Goal: Task Accomplishment & Management: Complete application form

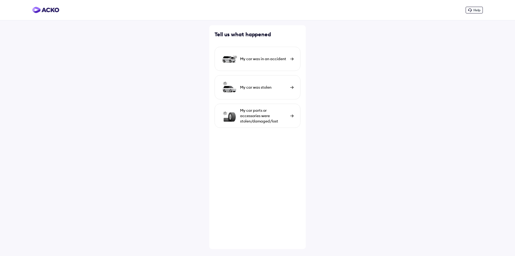
click at [287, 61] on div "My car was in an accident" at bounding box center [263, 58] width 47 height 5
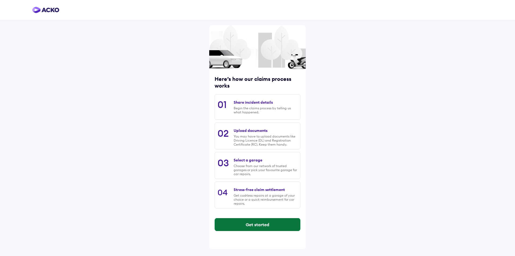
click at [267, 223] on button "Get started" at bounding box center [257, 224] width 85 height 13
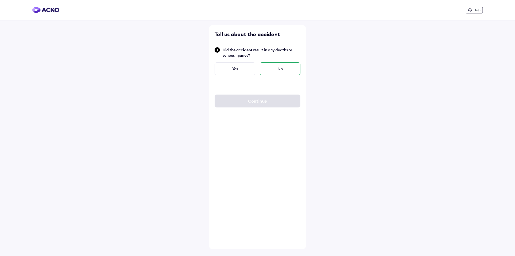
click at [276, 70] on div "No" at bounding box center [280, 68] width 41 height 13
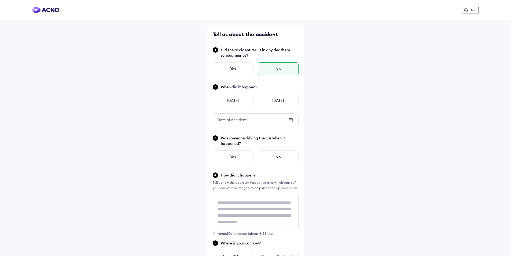
click at [279, 70] on div "No" at bounding box center [278, 68] width 41 height 13
click at [235, 104] on div "Yesterday" at bounding box center [233, 100] width 41 height 13
click at [242, 155] on div "Yes" at bounding box center [233, 156] width 41 height 13
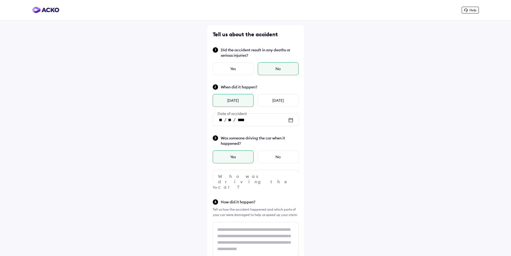
click at [236, 176] on div at bounding box center [256, 176] width 86 height 13
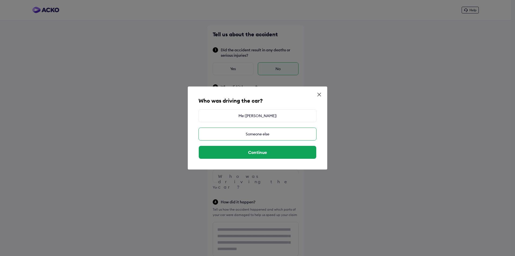
click at [259, 134] on div "Someone else" at bounding box center [257, 133] width 118 height 13
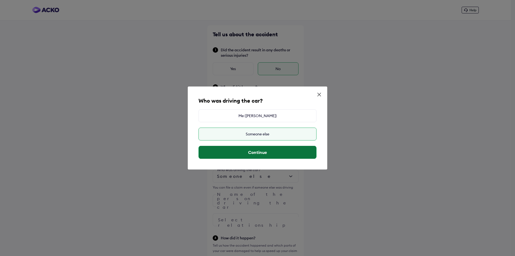
click at [262, 154] on button "Continue" at bounding box center [257, 152] width 117 height 13
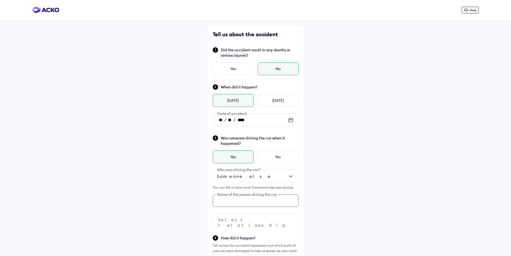
click at [254, 202] on div "Tell us about the accident Did the accident result in any deaths or serious inj…" at bounding box center [255, 260] width 97 height 471
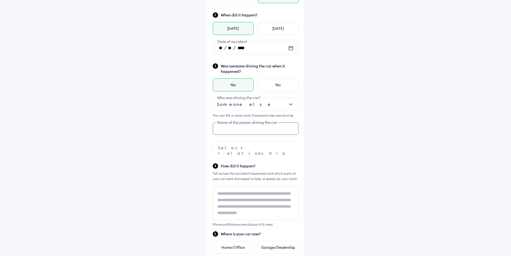
scroll to position [73, 0]
type input "**********"
click at [288, 146] on img at bounding box center [291, 146] width 6 height 6
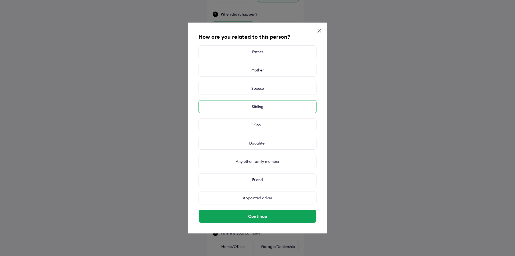
click at [275, 108] on div "Sibling" at bounding box center [257, 106] width 118 height 13
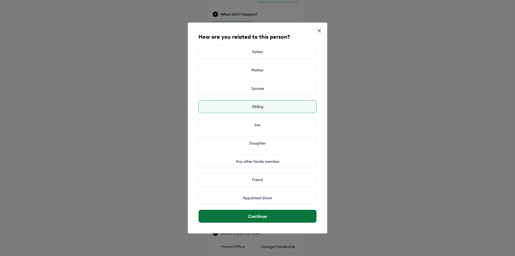
click at [253, 217] on button "Continue" at bounding box center [257, 215] width 117 height 13
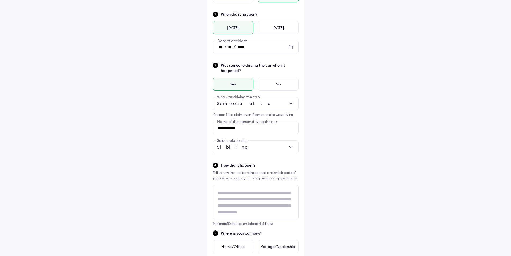
scroll to position [1, 0]
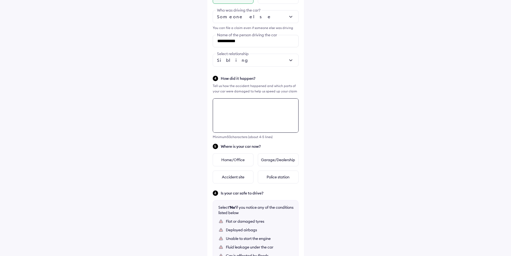
click at [239, 193] on div "**********" at bounding box center [255, 101] width 97 height 471
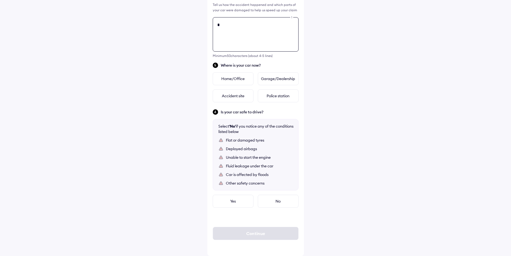
scroll to position [0, 0]
click at [272, 32] on textarea "**********" at bounding box center [256, 34] width 86 height 34
type textarea "**********"
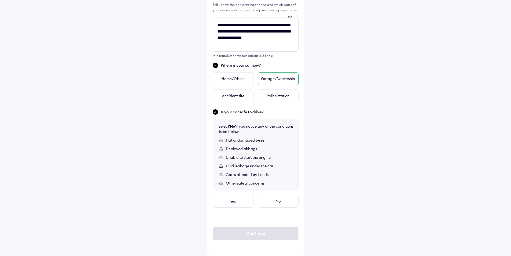
click at [283, 77] on div "Garage/Dealership" at bounding box center [278, 78] width 41 height 13
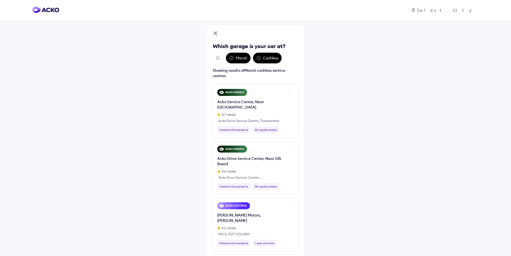
click at [268, 58] on div "Cashless" at bounding box center [267, 58] width 29 height 11
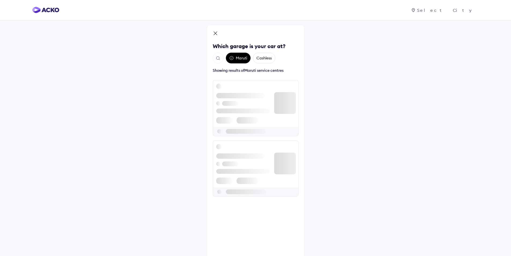
click at [264, 59] on div "Cashless" at bounding box center [264, 58] width 22 height 11
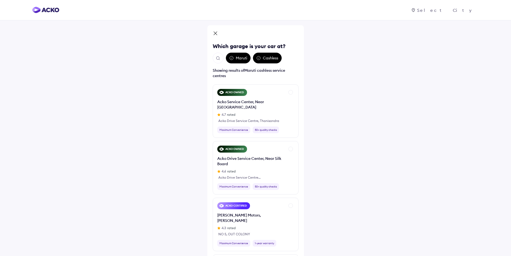
click at [238, 61] on div "Maruti" at bounding box center [238, 58] width 25 height 11
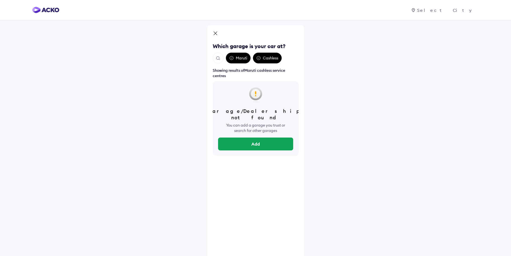
click at [232, 58] on icon at bounding box center [231, 58] width 4 height 4
click at [269, 58] on div "Cashless" at bounding box center [267, 58] width 29 height 11
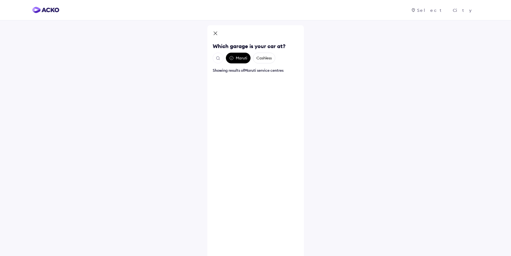
click at [243, 58] on div "Maruti" at bounding box center [238, 58] width 25 height 11
click at [269, 57] on div "Cashless" at bounding box center [264, 58] width 22 height 11
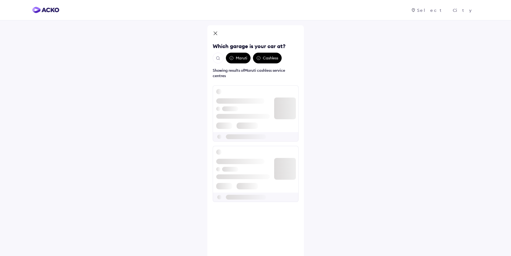
click at [216, 57] on img "Open search" at bounding box center [218, 58] width 5 height 5
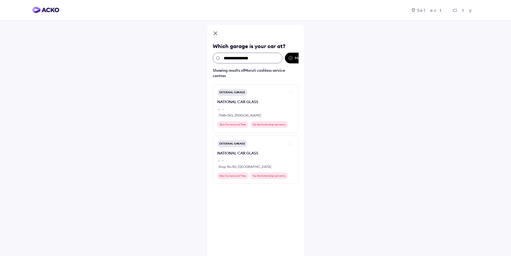
click at [246, 57] on input "**********" at bounding box center [248, 58] width 70 height 11
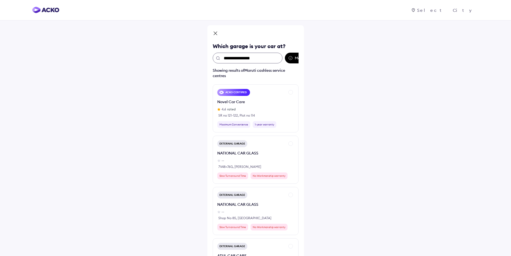
click at [256, 58] on input "**********" at bounding box center [248, 58] width 70 height 11
type input "**********"
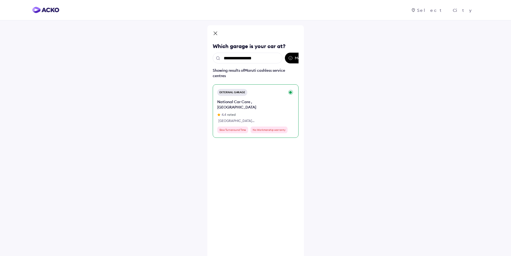
click at [232, 105] on div "National Car Care , [GEOGRAPHIC_DATA] 4.4 rated [GEOGRAPHIC_DATA] [GEOGRAPHIC_D…" at bounding box center [251, 111] width 68 height 24
click at [292, 91] on div "External Garage National Car Care , [GEOGRAPHIC_DATA] 4.4 rated [GEOGRAPHIC_DAT…" at bounding box center [256, 110] width 86 height 53
click at [290, 91] on div "External Garage National Car Care , [GEOGRAPHIC_DATA] 4.4 rated [GEOGRAPHIC_DAT…" at bounding box center [256, 110] width 86 height 53
click at [229, 94] on div "External Garage" at bounding box center [232, 92] width 30 height 7
click at [230, 92] on div "External Garage" at bounding box center [232, 92] width 30 height 7
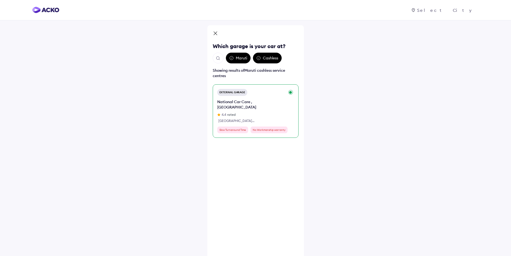
click at [233, 101] on div "National Car Care , [GEOGRAPHIC_DATA]" at bounding box center [251, 104] width 68 height 11
click at [238, 126] on div "Slow Turnaround Time" at bounding box center [232, 129] width 31 height 7
click at [289, 92] on div "External Garage National Car Care , [GEOGRAPHIC_DATA] 4.4 rated [GEOGRAPHIC_DAT…" at bounding box center [256, 110] width 86 height 53
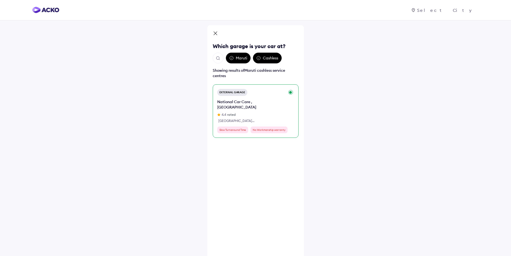
click at [275, 127] on div "No Workmanship warranty" at bounding box center [268, 129] width 37 height 7
click at [235, 91] on div "External Garage" at bounding box center [232, 92] width 30 height 7
click at [216, 33] on icon at bounding box center [215, 34] width 5 height 6
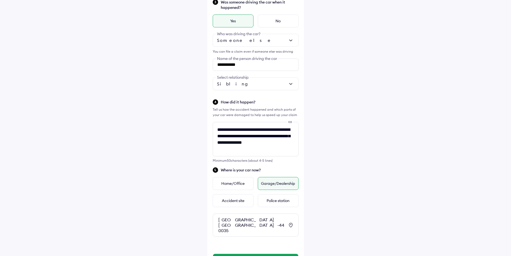
scroll to position [163, 0]
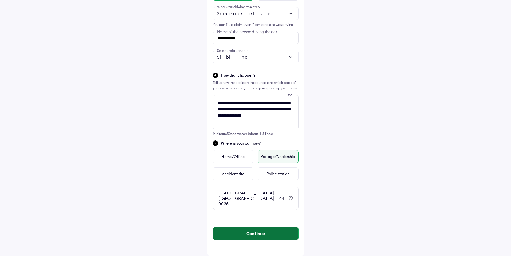
click at [272, 232] on button "Continue" at bounding box center [255, 233] width 85 height 13
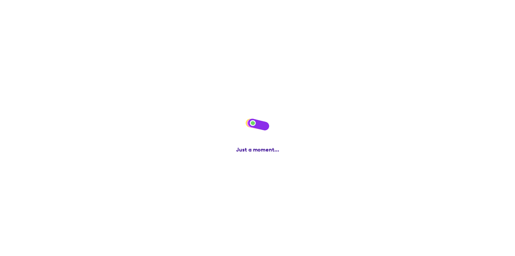
scroll to position [0, 0]
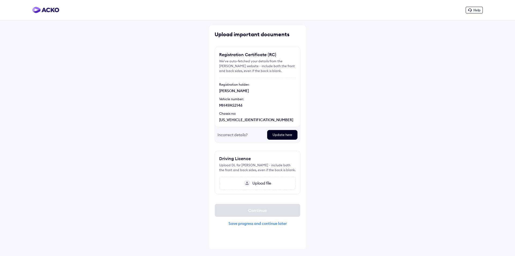
click at [281, 135] on div "Update here" at bounding box center [282, 135] width 30 height 10
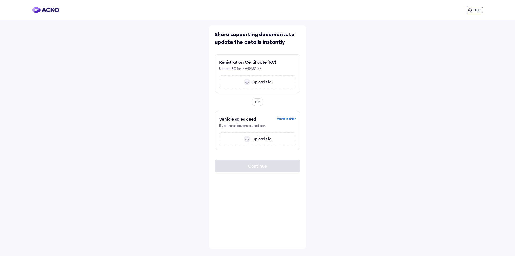
click at [245, 81] on img at bounding box center [247, 82] width 6 height 6
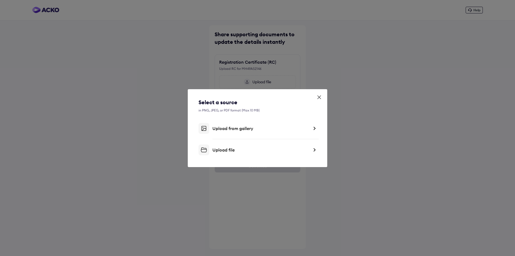
click at [237, 146] on div "Upload file" at bounding box center [257, 149] width 118 height 11
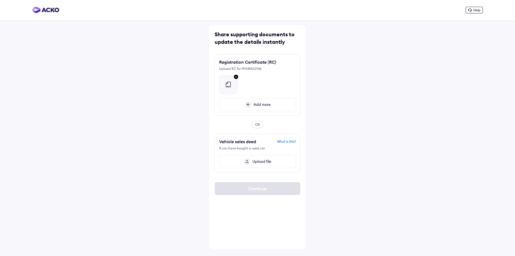
click at [258, 105] on span "Add more" at bounding box center [260, 104] width 19 height 5
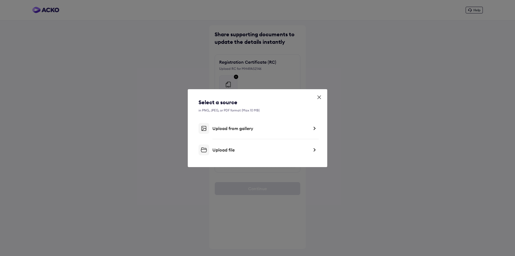
click at [320, 96] on icon at bounding box center [318, 96] width 5 height 5
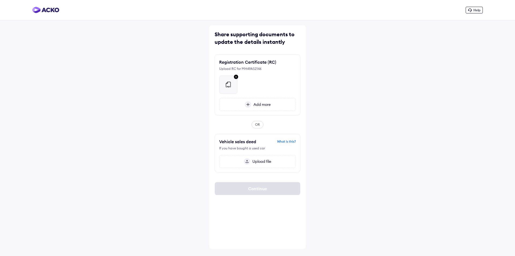
click at [296, 86] on div "Registration Certificate (RC) Upload RC for MH49AS2146 Add more" at bounding box center [258, 84] width 86 height 61
click at [252, 82] on div at bounding box center [257, 82] width 77 height 23
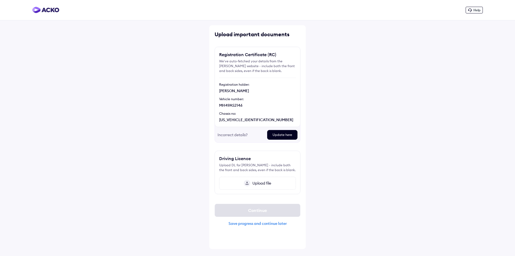
click at [261, 182] on span "Upload file" at bounding box center [260, 182] width 21 height 5
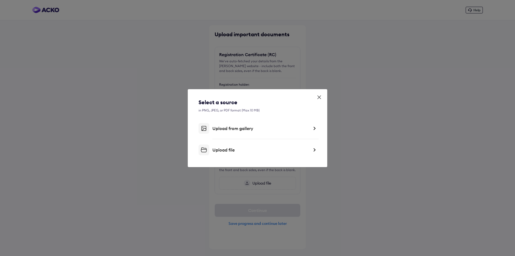
click at [247, 145] on div "Upload file" at bounding box center [257, 149] width 118 height 11
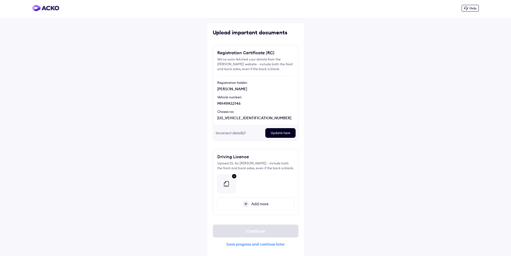
scroll to position [2, 0]
click at [250, 244] on div "Save progress and continue later" at bounding box center [256, 243] width 86 height 5
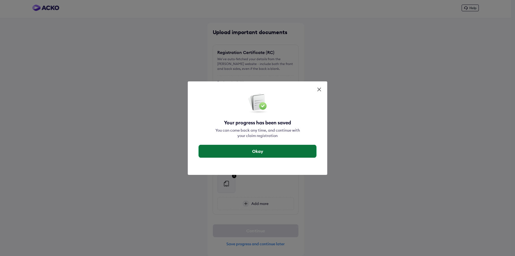
click at [249, 150] on button "Okay" at bounding box center [257, 151] width 117 height 13
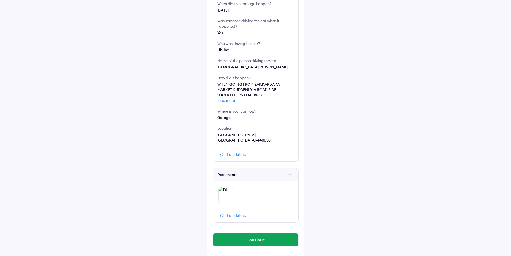
scroll to position [40, 0]
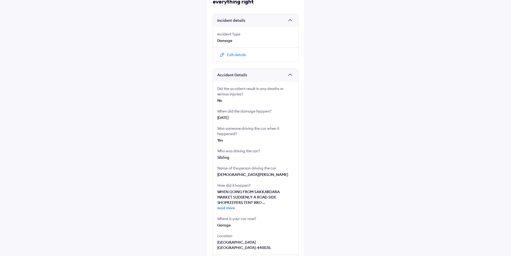
click at [241, 54] on div "Edit details" at bounding box center [236, 54] width 19 height 5
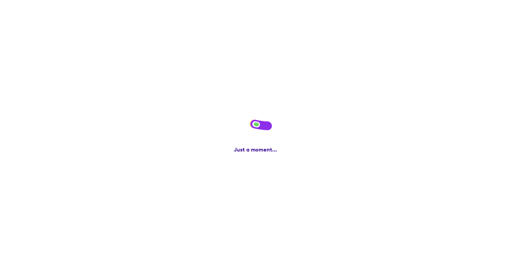
scroll to position [0, 0]
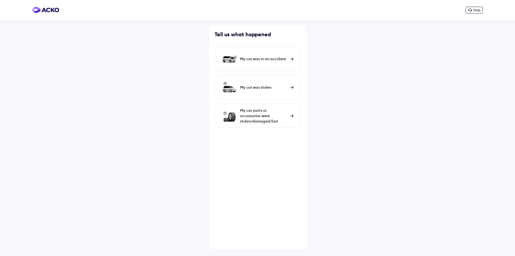
click at [278, 62] on div "My car was in an accident" at bounding box center [258, 59] width 86 height 24
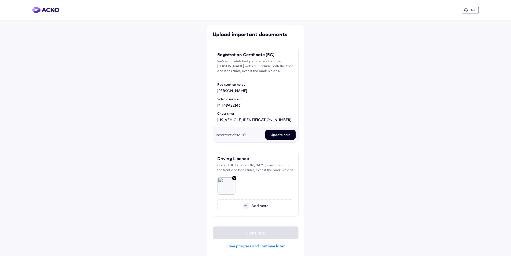
click at [233, 103] on div "MH49AS2146" at bounding box center [255, 104] width 77 height 5
click at [246, 248] on div "Save progress and continue later" at bounding box center [256, 245] width 86 height 5
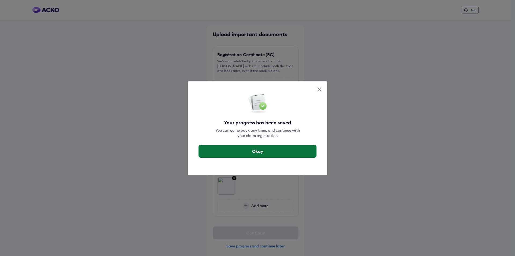
click at [243, 148] on button "Okay" at bounding box center [257, 151] width 117 height 13
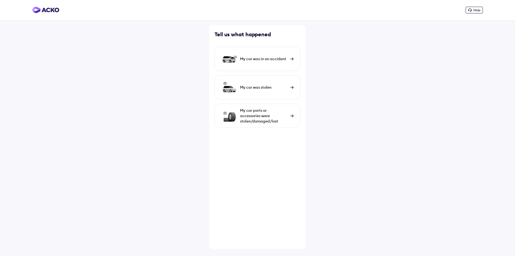
click at [264, 61] on div "My car was in an accident" at bounding box center [263, 58] width 47 height 5
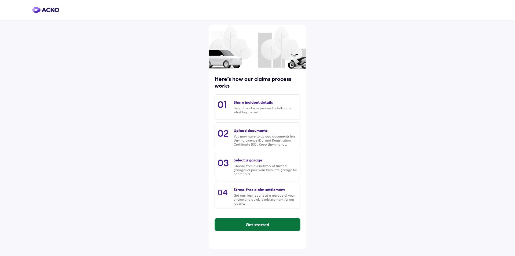
click at [266, 224] on button "Get started" at bounding box center [257, 224] width 85 height 13
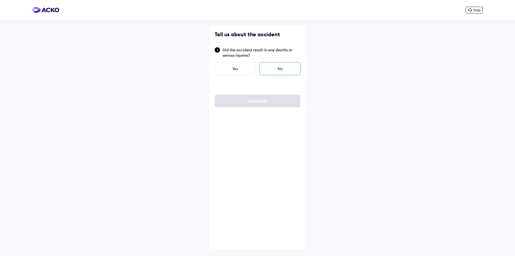
click at [271, 68] on div "No" at bounding box center [280, 68] width 41 height 13
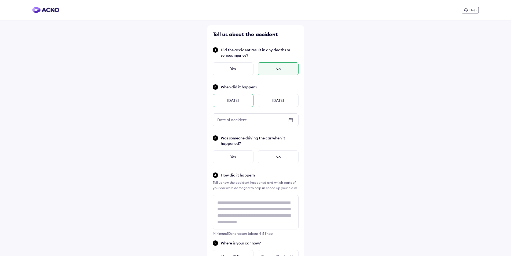
click at [244, 102] on div "[DATE]" at bounding box center [233, 100] width 41 height 13
click at [245, 156] on div "Yes" at bounding box center [233, 156] width 41 height 13
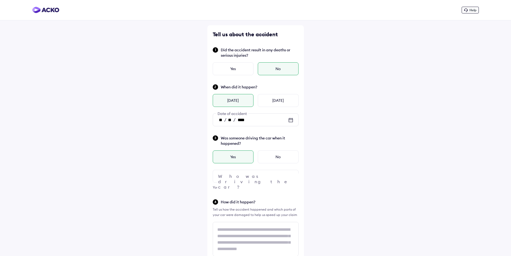
click at [241, 177] on div at bounding box center [256, 176] width 86 height 13
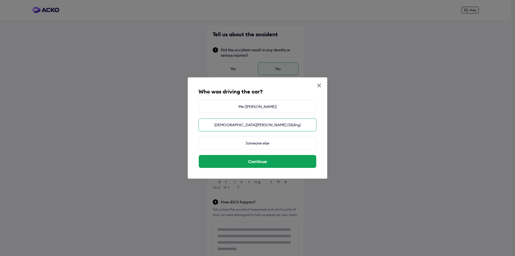
click at [254, 124] on div "[DEMOGRAPHIC_DATA][PERSON_NAME] (Sibling)" at bounding box center [257, 124] width 118 height 13
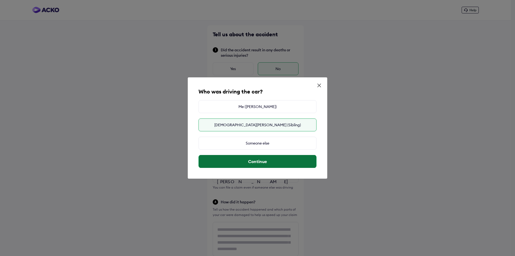
click at [254, 159] on button "Continue" at bounding box center [257, 161] width 117 height 13
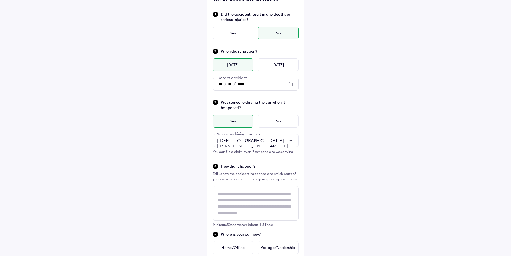
scroll to position [80, 0]
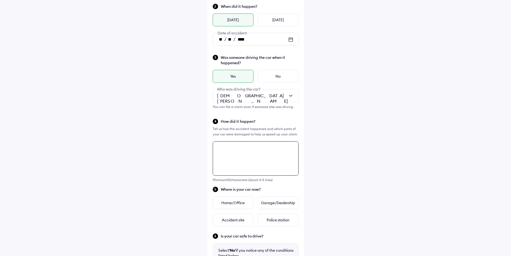
click at [247, 149] on div "Tell us about the accident Did the accident result in any deaths or serious inj…" at bounding box center [255, 162] width 97 height 435
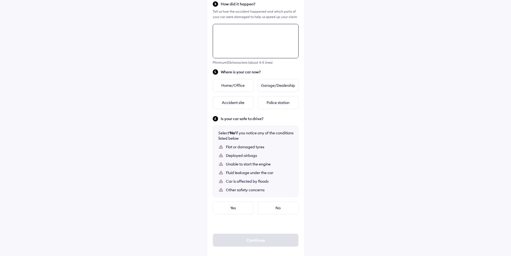
scroll to position [204, 0]
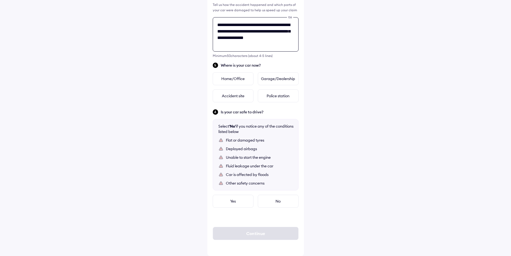
click at [242, 46] on textarea "**********" at bounding box center [256, 34] width 86 height 34
type textarea "**********"
click at [279, 78] on div "Garage/Dealership" at bounding box center [278, 78] width 41 height 13
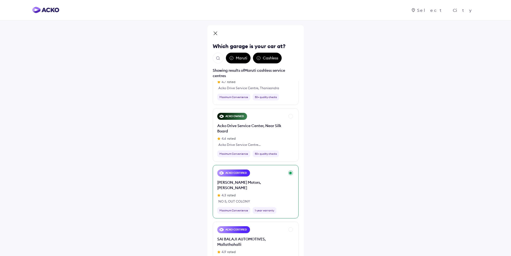
scroll to position [0, 0]
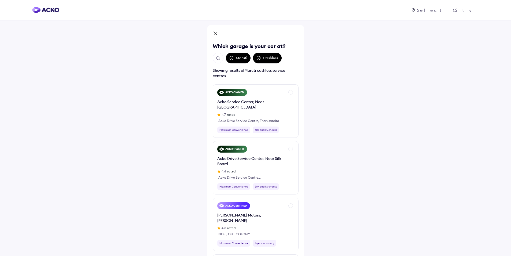
click at [219, 58] on img "Open search" at bounding box center [218, 58] width 5 height 5
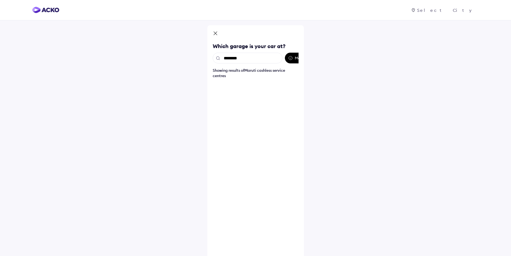
type input "********"
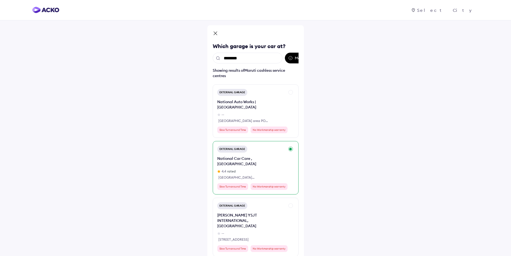
click at [290, 144] on div "External Garage National Car Care , [GEOGRAPHIC_DATA] 4.4 rated [GEOGRAPHIC_DAT…" at bounding box center [256, 167] width 86 height 53
click at [245, 156] on div "National Car Care , [GEOGRAPHIC_DATA] 4.4 rated [GEOGRAPHIC_DATA] [GEOGRAPHIC_D…" at bounding box center [251, 168] width 68 height 24
click at [259, 156] on div "National Car Care , [GEOGRAPHIC_DATA]" at bounding box center [251, 161] width 68 height 11
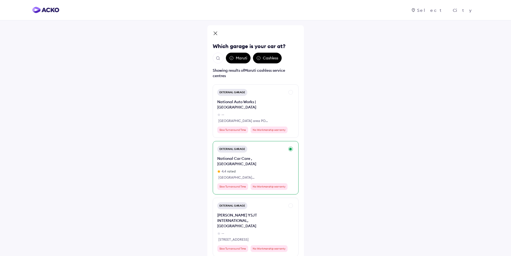
click at [291, 143] on div "External Garage National Car Care , [GEOGRAPHIC_DATA] 4.4 rated [GEOGRAPHIC_DAT…" at bounding box center [256, 167] width 86 height 53
click at [215, 35] on icon at bounding box center [215, 34] width 5 height 6
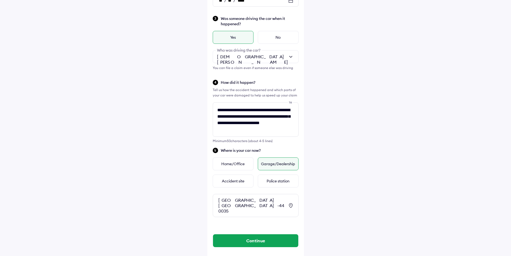
scroll to position [127, 0]
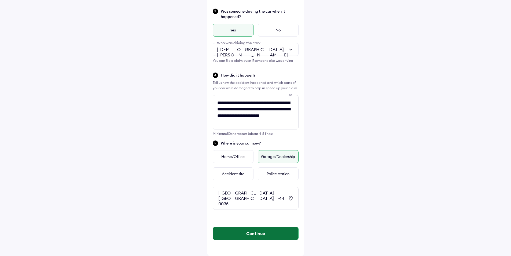
click at [266, 235] on button "Continue" at bounding box center [255, 233] width 85 height 13
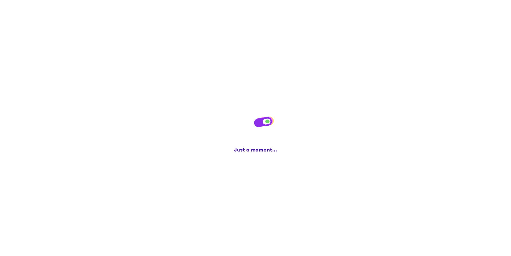
scroll to position [0, 0]
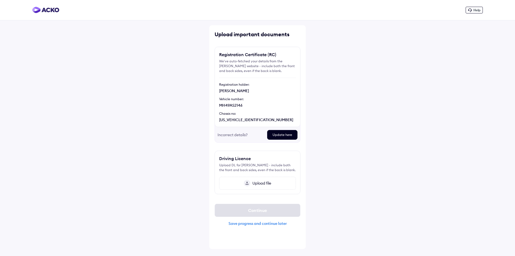
click at [250, 183] on span "Upload file" at bounding box center [260, 182] width 21 height 5
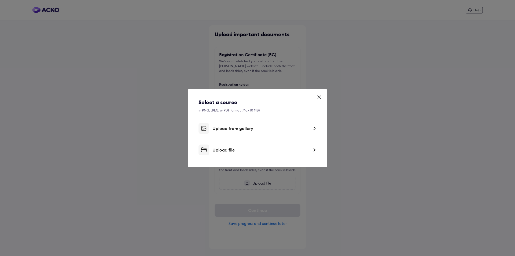
click at [236, 152] on div "Upload file" at bounding box center [257, 149] width 118 height 11
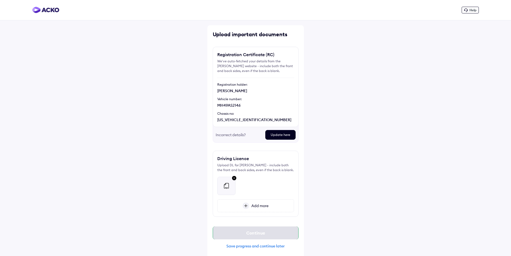
click at [266, 231] on div "Continue" at bounding box center [256, 232] width 86 height 13
click at [261, 205] on span "Add more" at bounding box center [258, 205] width 19 height 5
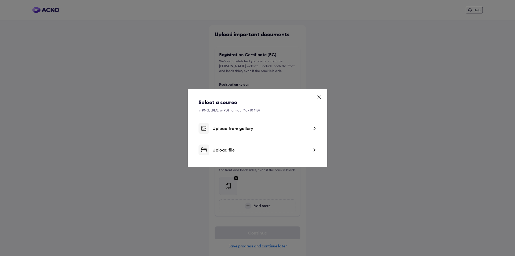
click at [234, 152] on div "Upload file" at bounding box center [260, 149] width 97 height 5
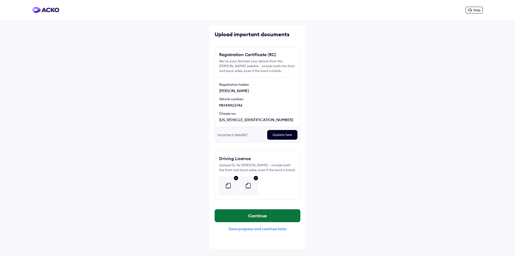
click at [252, 213] on button "Continue" at bounding box center [257, 215] width 85 height 13
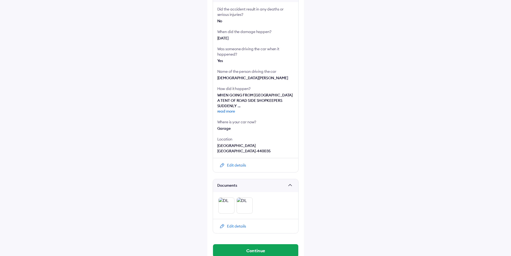
scroll to position [130, 0]
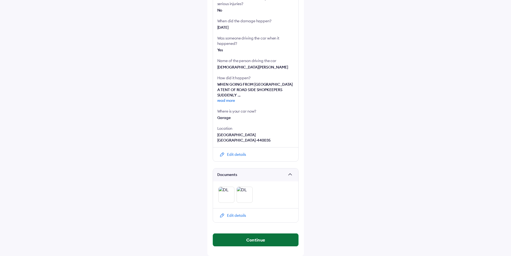
click at [255, 244] on button "Continue" at bounding box center [255, 239] width 85 height 13
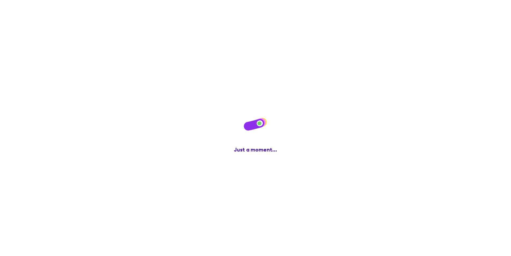
scroll to position [0, 0]
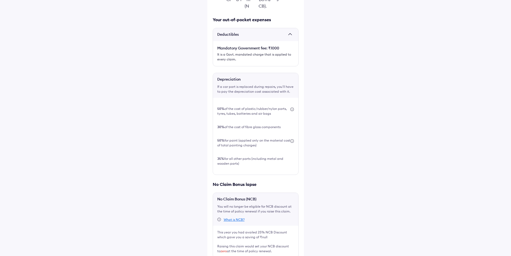
scroll to position [122, 0]
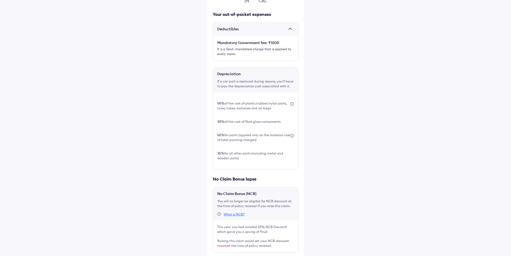
click at [214, 255] on label at bounding box center [215, 261] width 4 height 4
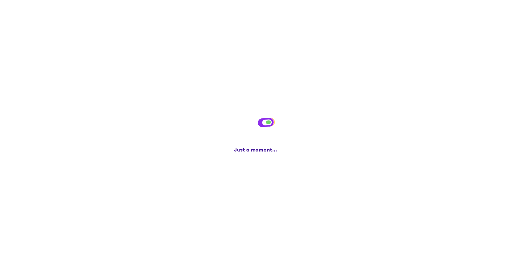
scroll to position [0, 0]
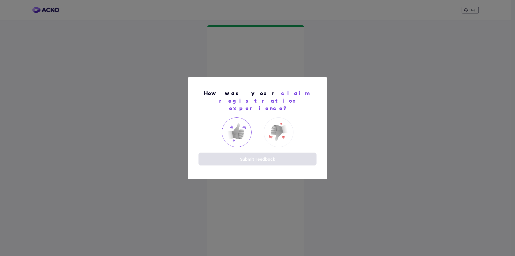
click at [243, 130] on img at bounding box center [236, 131] width 21 height 21
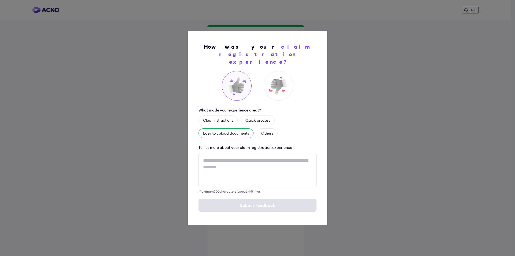
click at [250, 128] on div "Easy to upload documents" at bounding box center [225, 133] width 55 height 10
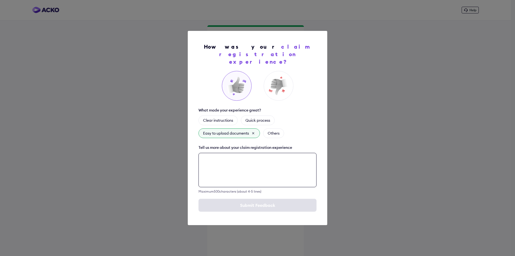
click at [214, 155] on textarea at bounding box center [257, 170] width 118 height 34
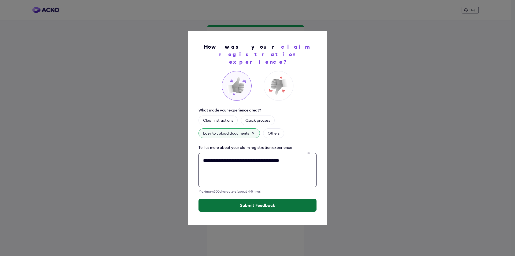
type textarea "**********"
click at [237, 203] on button "Submit Feedback" at bounding box center [257, 204] width 118 height 13
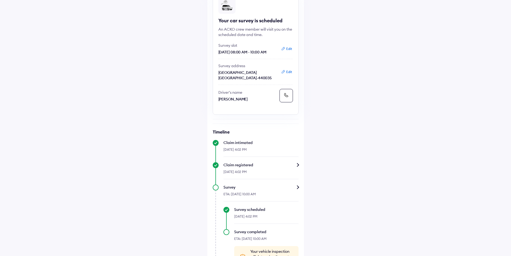
scroll to position [54, 0]
